Goal: Check status: Check status

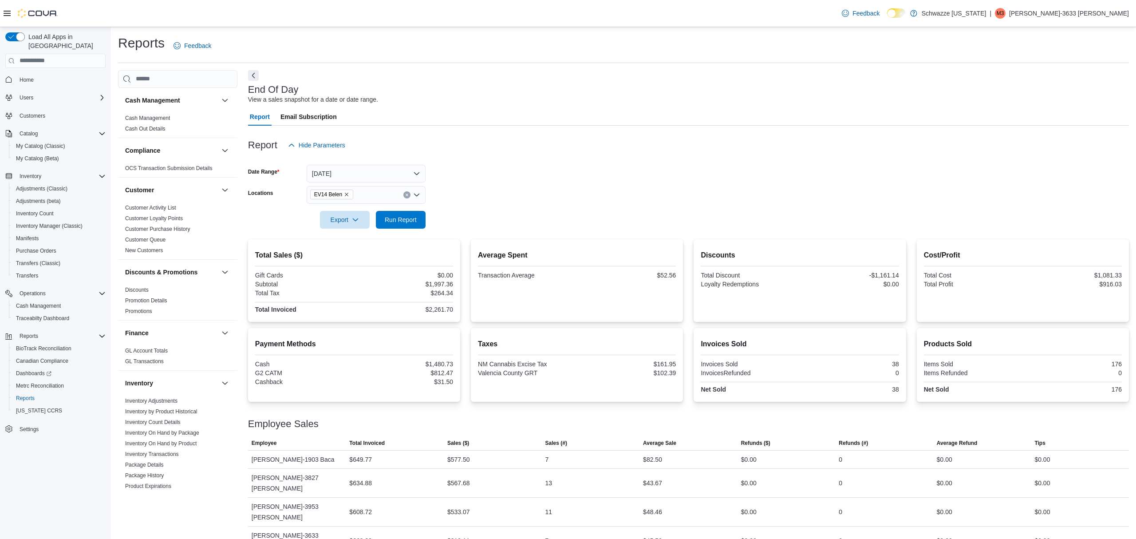
click at [665, 169] on form "Date Range [DATE] Locations EV14 Belen Export Run Report" at bounding box center [688, 191] width 881 height 75
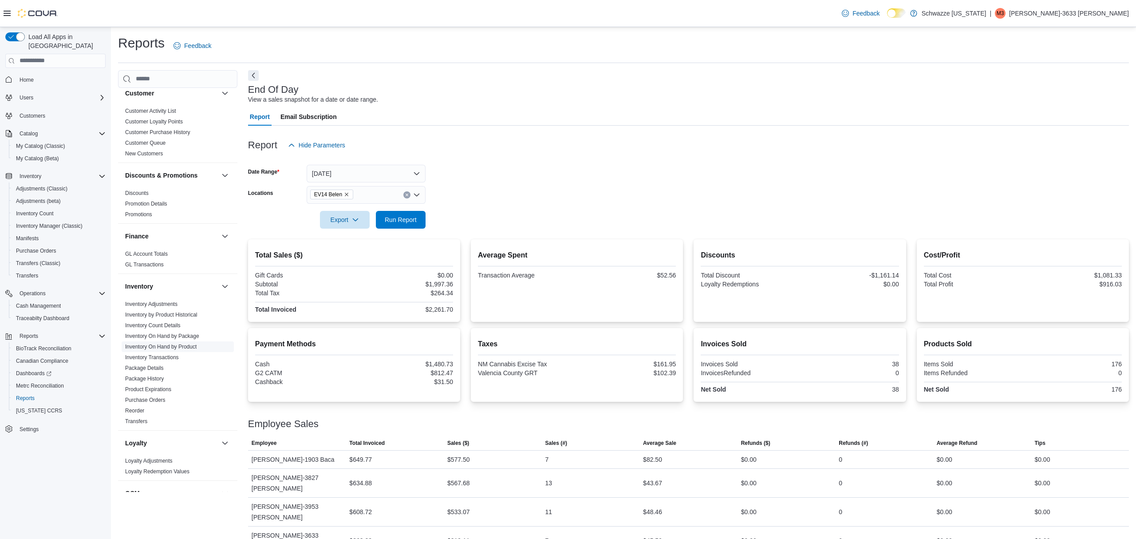
scroll to position [118, 0]
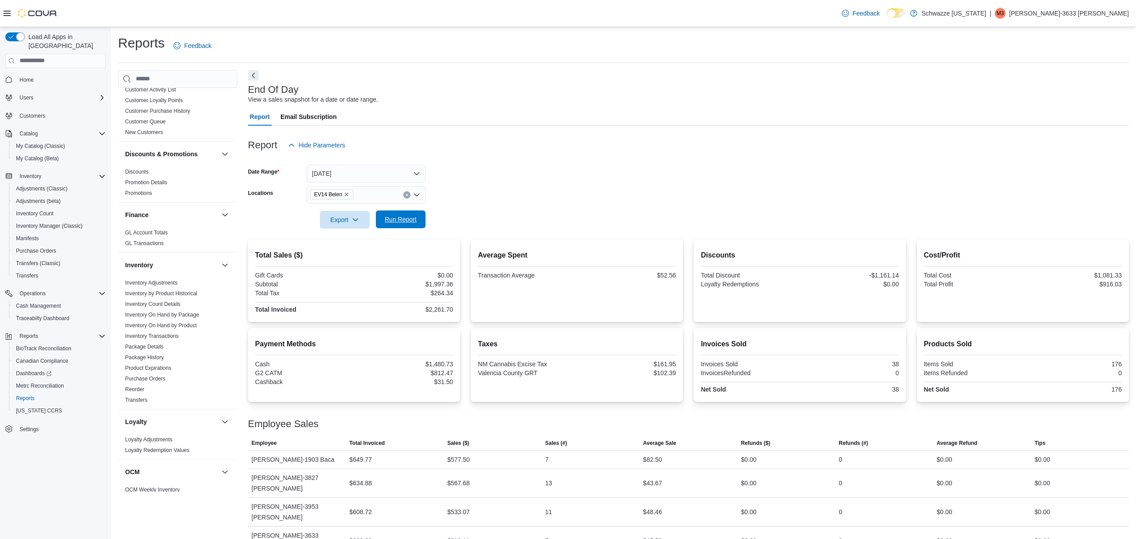
click at [394, 219] on span "Run Report" at bounding box center [401, 219] width 32 height 9
click at [587, 134] on div at bounding box center [688, 131] width 881 height 11
click at [407, 173] on button "[DATE]" at bounding box center [366, 174] width 119 height 18
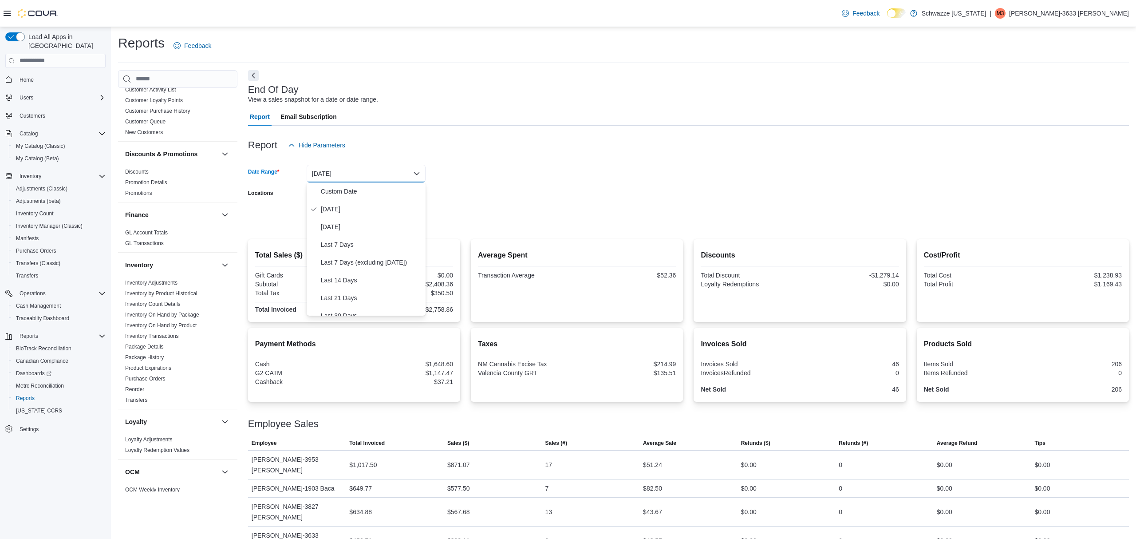
click at [506, 169] on form "Date Range [DATE] Locations EV14 Belen Export Run Report" at bounding box center [688, 191] width 881 height 75
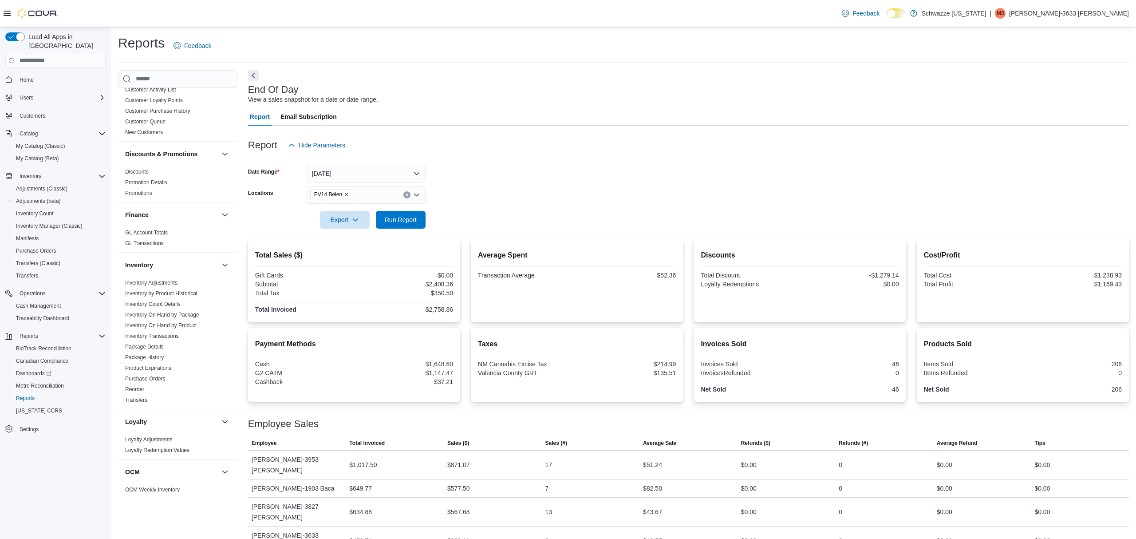
click at [407, 196] on icon "Clear input" at bounding box center [406, 194] width 2 height 2
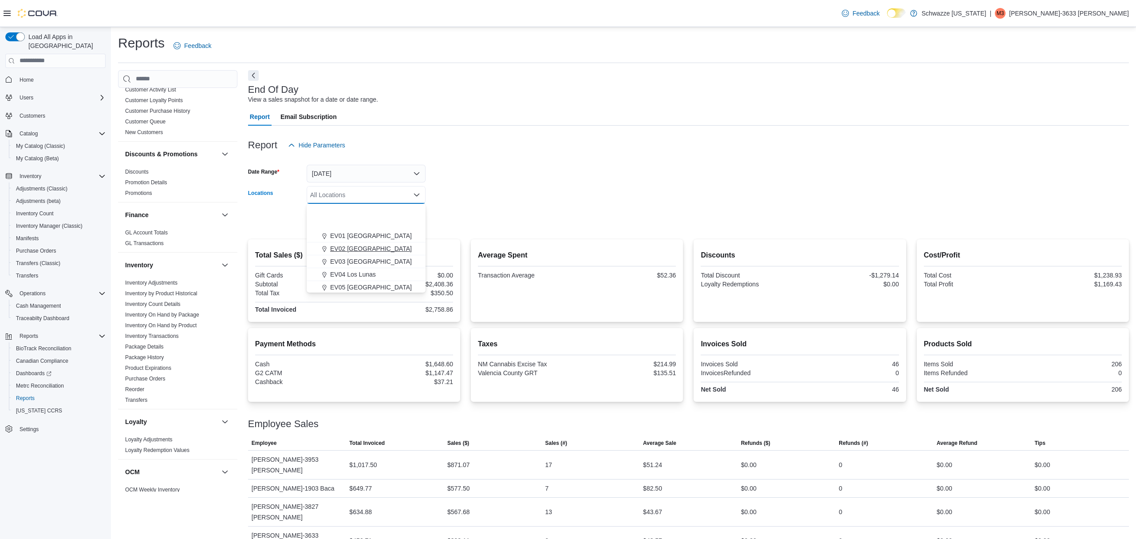
scroll to position [59, 0]
click at [350, 217] on span "EV04 Los Lunas" at bounding box center [353, 215] width 46 height 9
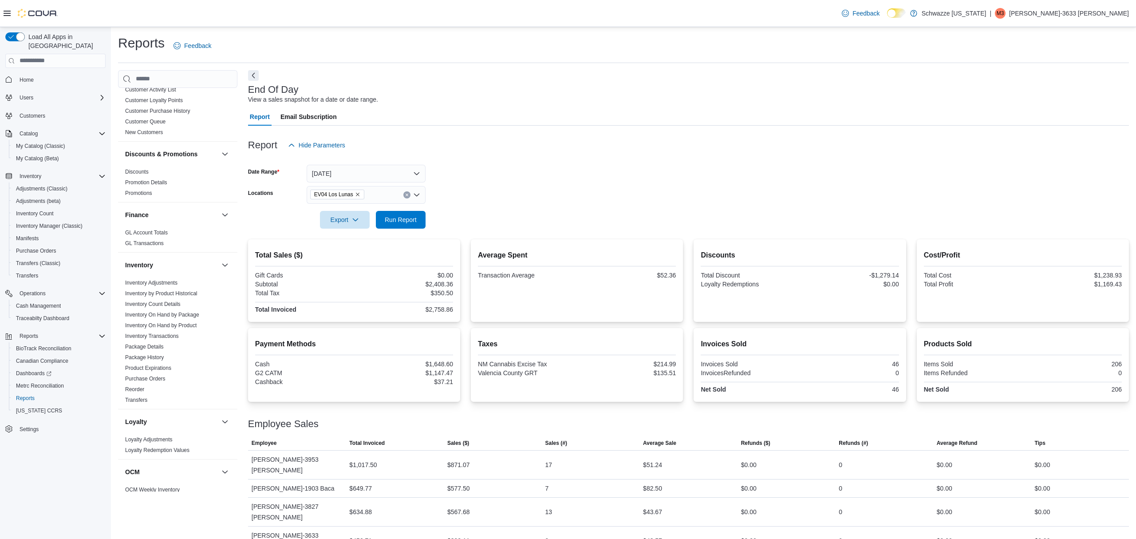
click at [471, 189] on form "Date Range [DATE] Locations EV04 Los Lunas Export Run Report" at bounding box center [688, 191] width 881 height 75
click at [413, 217] on span "Run Report" at bounding box center [401, 219] width 32 height 9
click at [355, 194] on icon "Remove EV04 Los Lunas from selection in this group" at bounding box center [357, 194] width 5 height 5
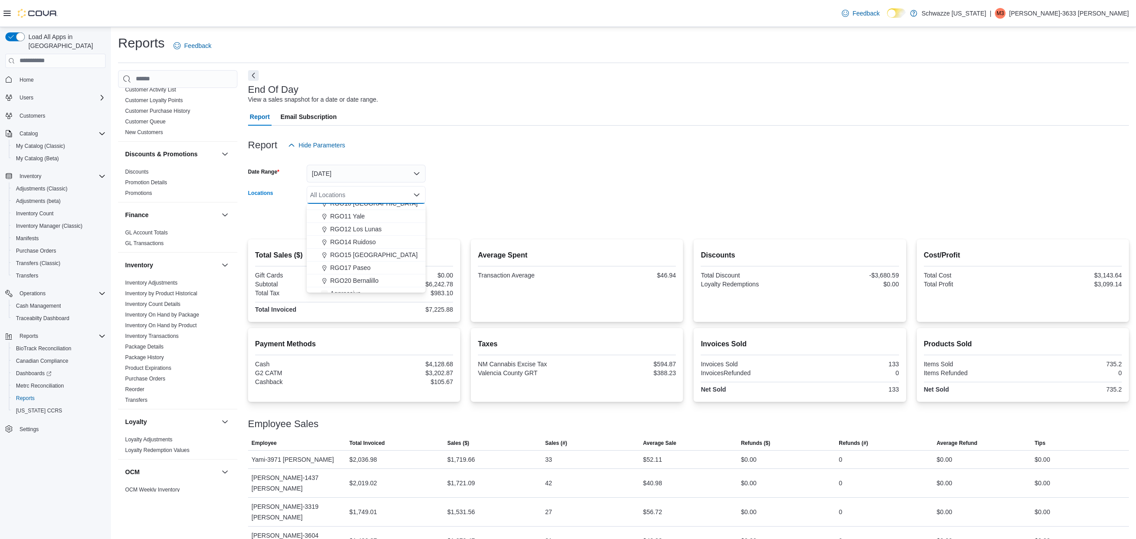
scroll to position [355, 0]
click at [370, 218] on span "RGO12 Los Lunas" at bounding box center [355, 215] width 51 height 9
click at [504, 188] on form "Date Range [DATE] Locations RGO12 [GEOGRAPHIC_DATA] Combo box. Selected. RGO12 …" at bounding box center [688, 191] width 881 height 75
click at [411, 215] on span "Run Report" at bounding box center [400, 219] width 39 height 18
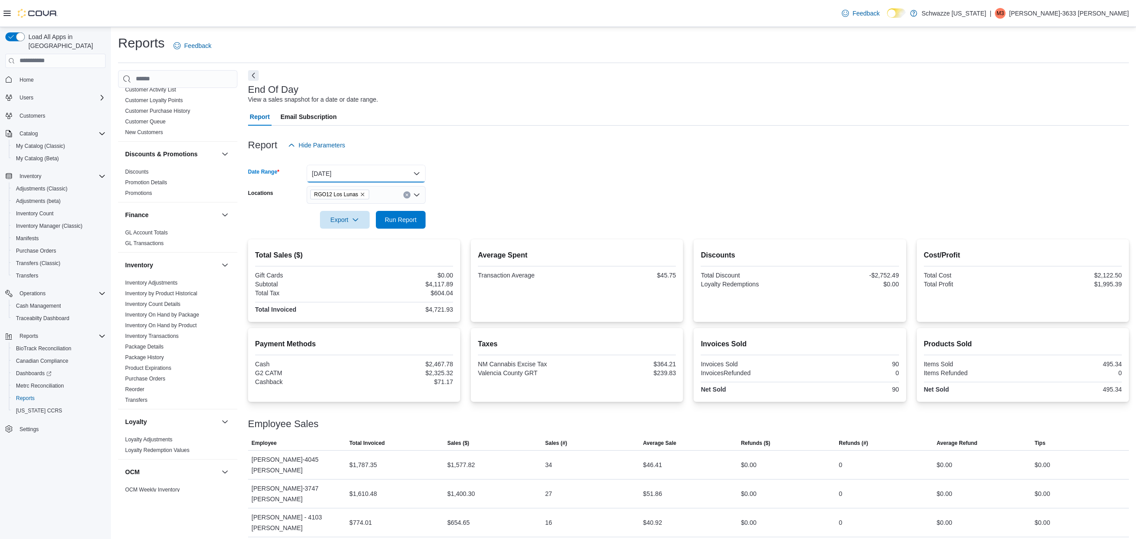
click at [336, 173] on button "[DATE]" at bounding box center [366, 174] width 119 height 18
drag, startPoint x: 460, startPoint y: 165, endPoint x: 446, endPoint y: 170, distance: 15.0
click at [460, 166] on form "Date Range [DATE] Locations RGO12 Los Lunas Export Run Report" at bounding box center [688, 191] width 881 height 75
click at [355, 193] on span "RGO12 Los Lunas" at bounding box center [336, 194] width 44 height 9
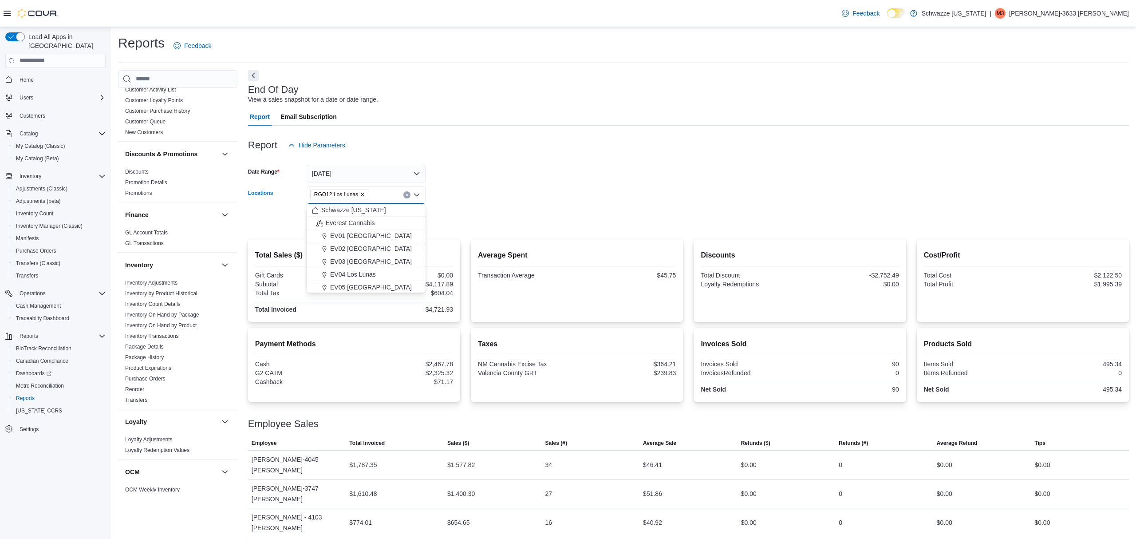
click at [360, 193] on icon "Remove RGO12 Los Lunas from selection in this group" at bounding box center [362, 194] width 5 height 5
click at [341, 207] on button "EV14 Belen" at bounding box center [366, 212] width 119 height 13
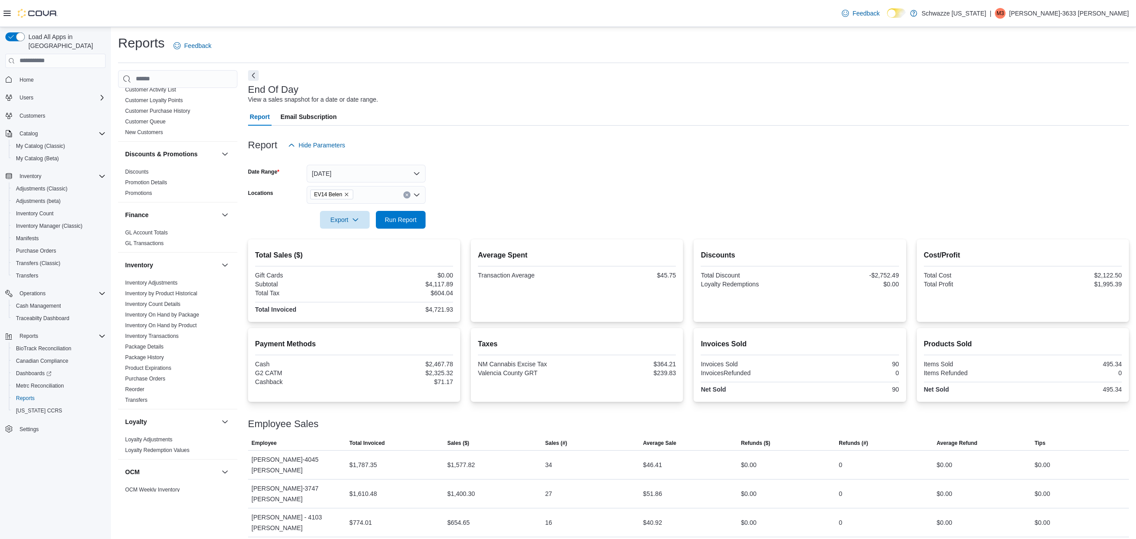
click at [456, 196] on form "Date Range [DATE] Locations EV14 Belen Export Run Report" at bounding box center [688, 191] width 881 height 75
click at [404, 218] on span "Run Report" at bounding box center [401, 219] width 32 height 9
click at [616, 164] on div at bounding box center [688, 159] width 881 height 11
click at [396, 218] on span "Run Report" at bounding box center [401, 219] width 32 height 9
click at [566, 141] on div "Report Hide Parameters" at bounding box center [688, 145] width 881 height 18
